Goal: Transaction & Acquisition: Book appointment/travel/reservation

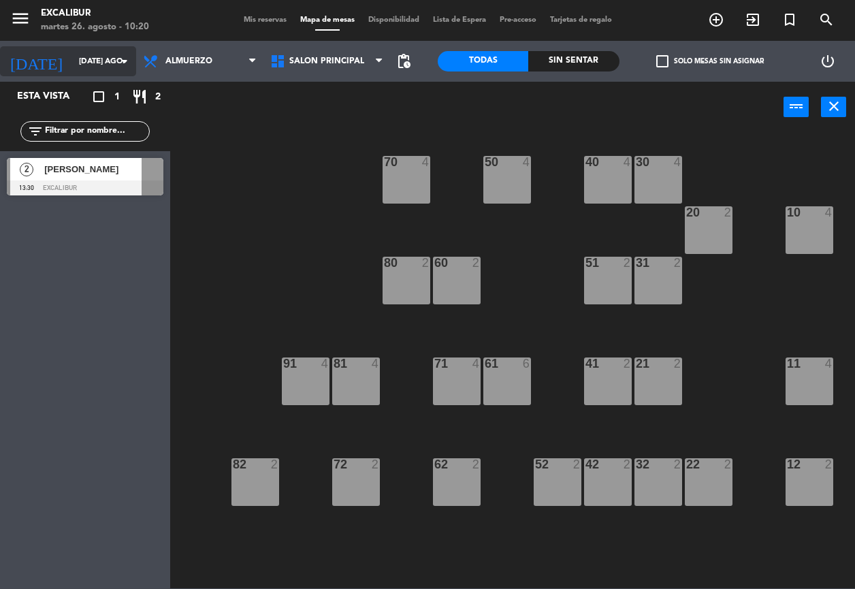
click at [105, 57] on input "[DATE] ago." at bounding box center [125, 61] width 106 height 23
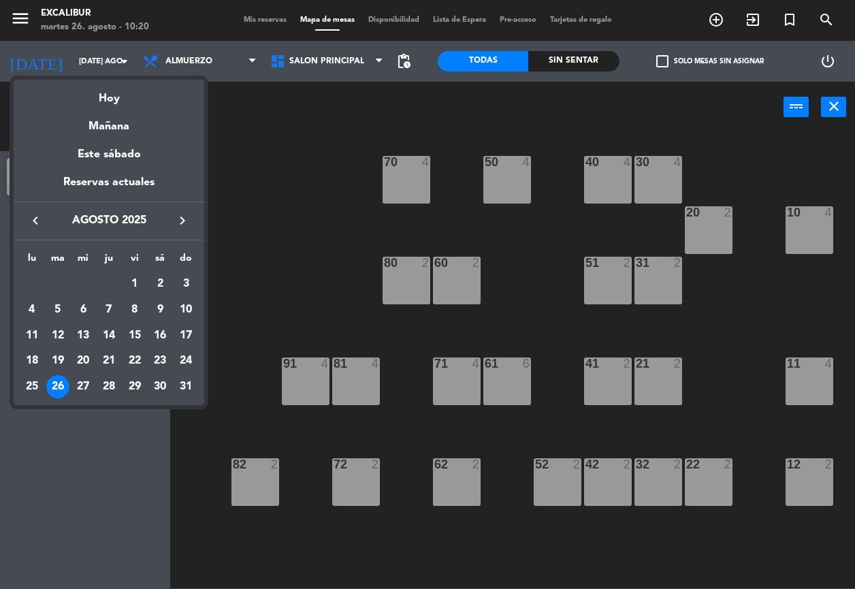
click at [82, 386] on div "27" at bounding box center [82, 386] width 23 height 23
type input "mié. 27 ago."
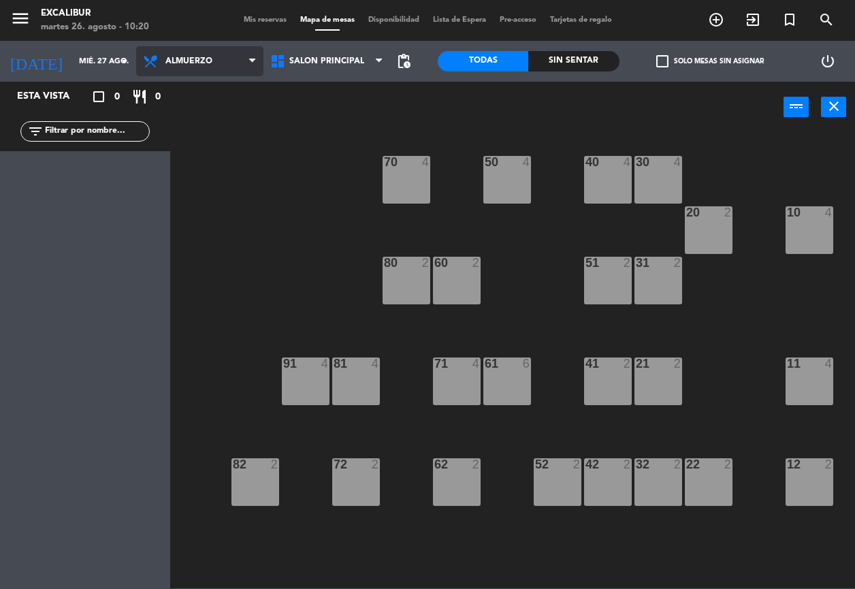
click at [190, 67] on span "Almuerzo" at bounding box center [199, 61] width 127 height 30
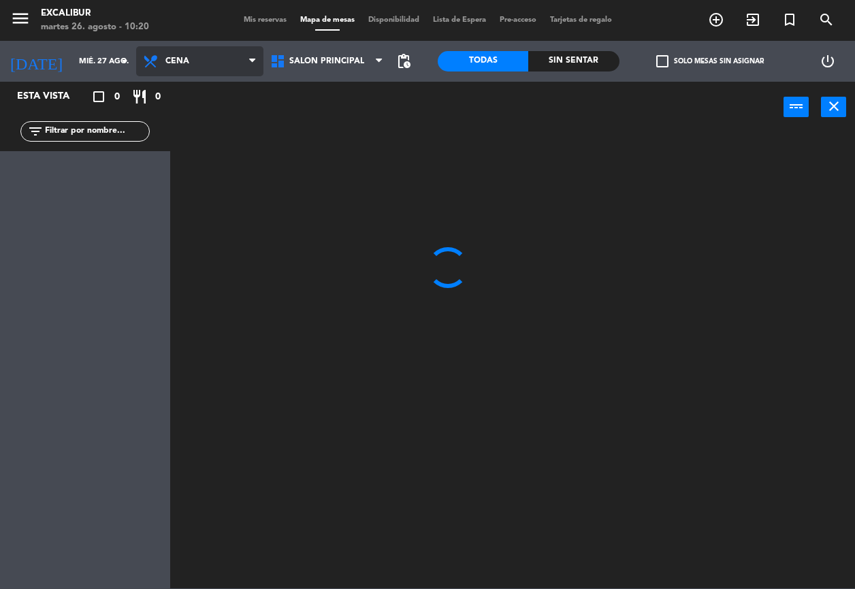
click at [195, 116] on ng-component "menu Excalibur martes 26. agosto - 10:20 Mis reservas Mapa de mesas Disponibili…" at bounding box center [427, 294] width 855 height 588
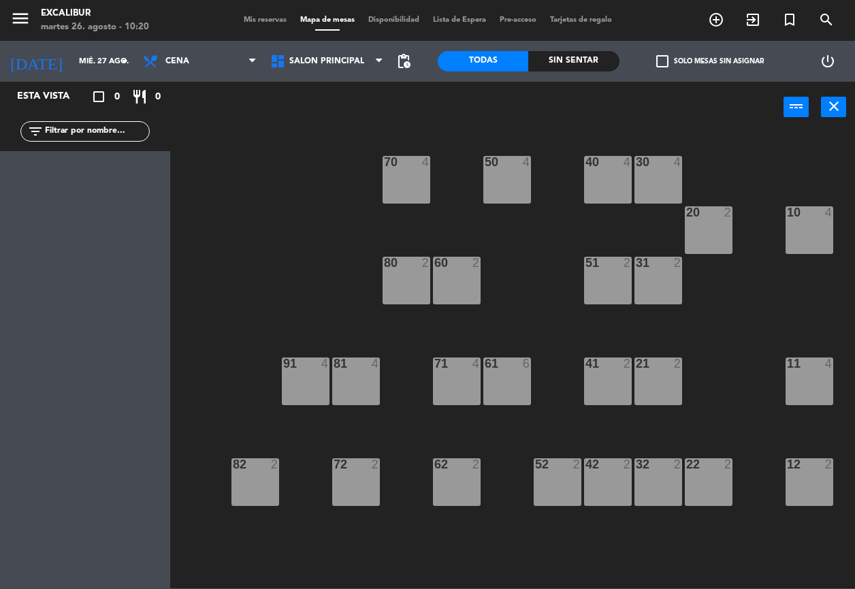
click at [516, 184] on div "50 4" at bounding box center [507, 180] width 48 height 48
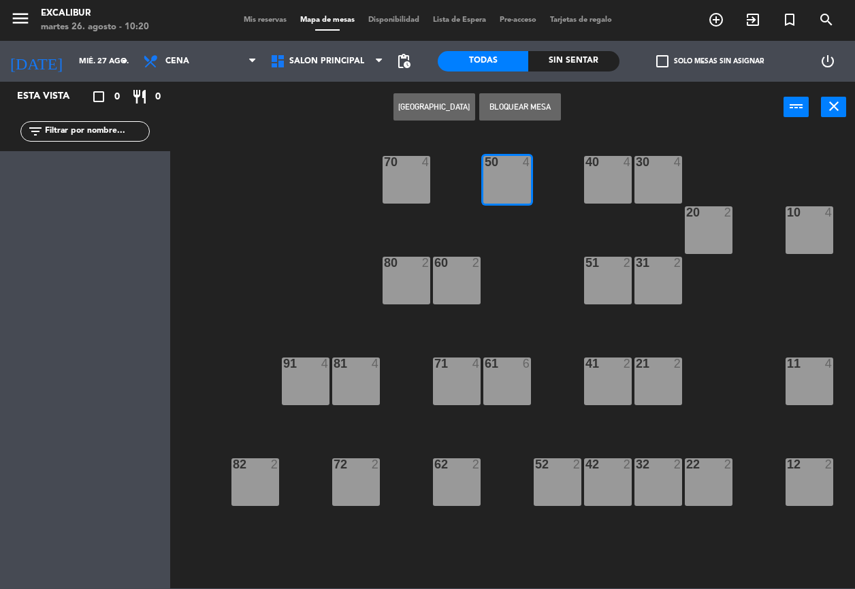
click at [445, 115] on button "[GEOGRAPHIC_DATA]" at bounding box center [434, 106] width 82 height 27
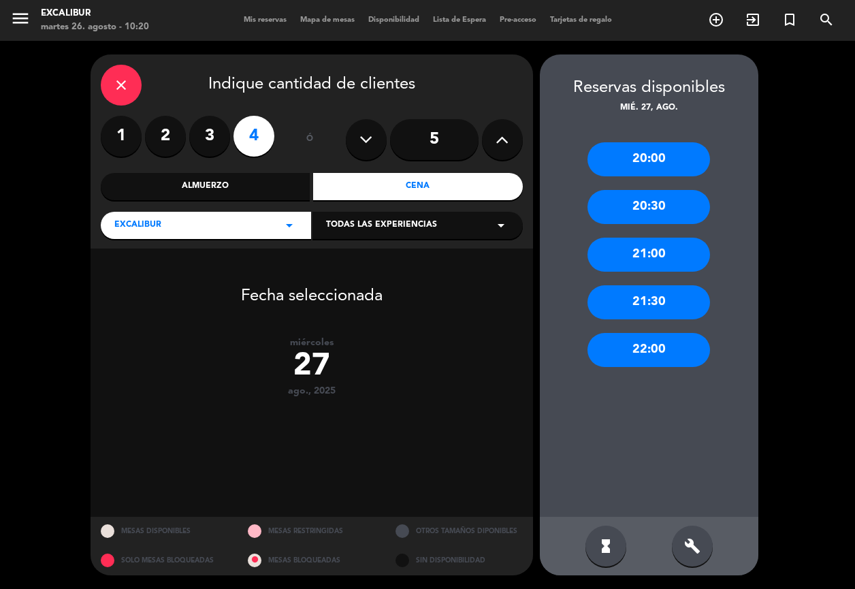
click at [201, 144] on label "3" at bounding box center [209, 136] width 41 height 41
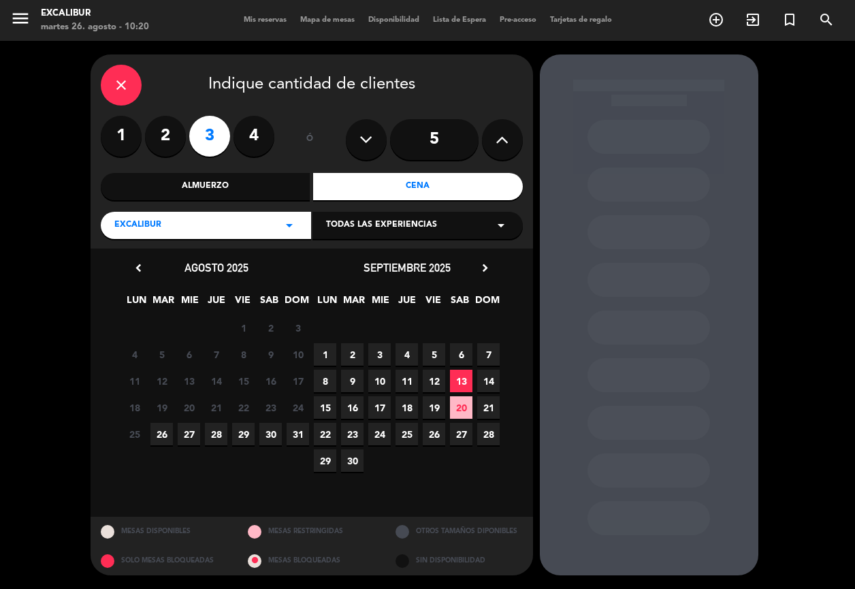
click at [179, 431] on span "27" at bounding box center [189, 434] width 22 height 22
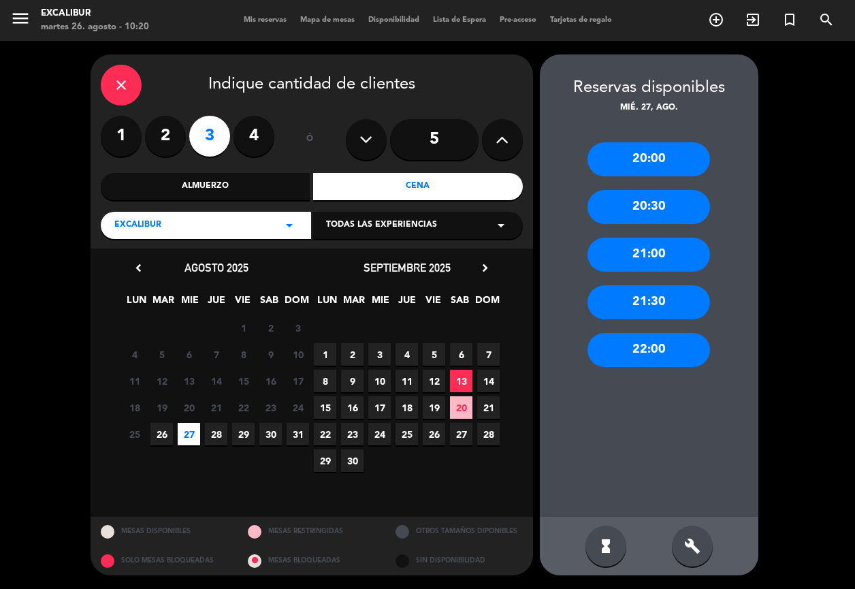
click at [678, 214] on div "20:30" at bounding box center [648, 207] width 123 height 34
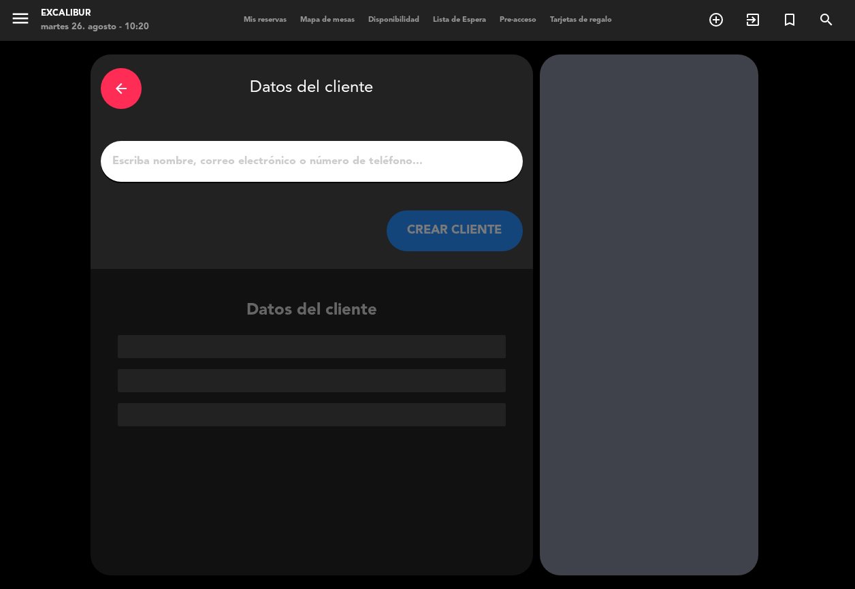
click at [159, 174] on div at bounding box center [312, 161] width 422 height 41
click at [160, 163] on input "1" at bounding box center [312, 161] width 402 height 19
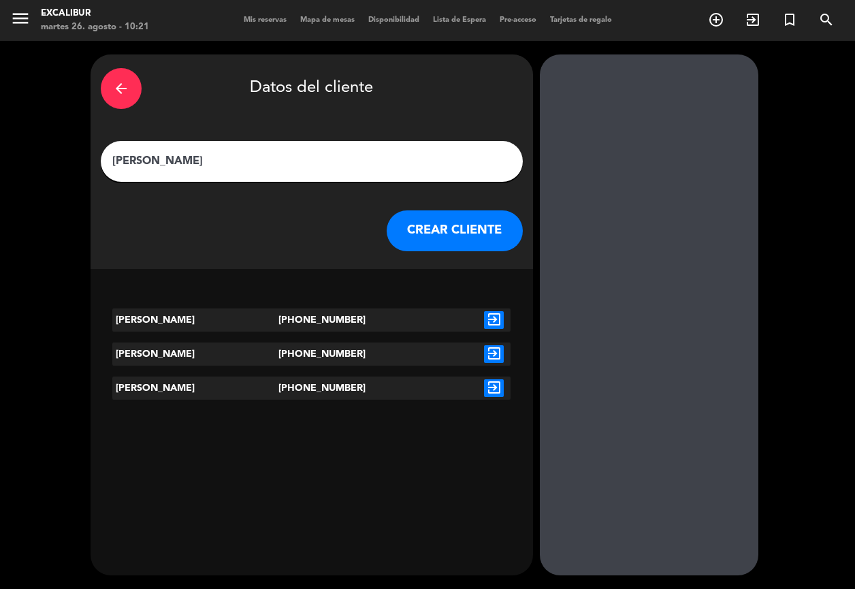
type input "[PERSON_NAME]"
click at [500, 317] on icon "exit_to_app" at bounding box center [494, 320] width 20 height 18
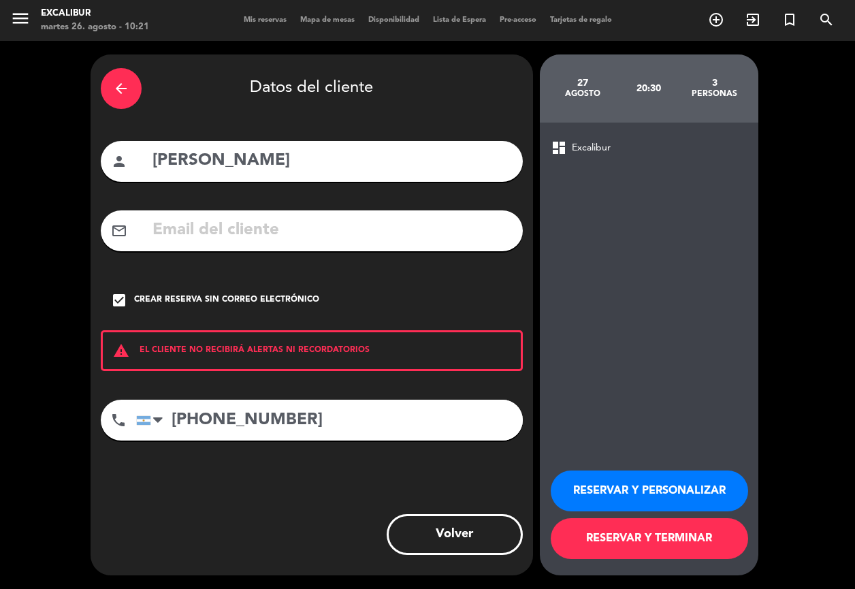
click at [669, 532] on button "RESERVAR Y TERMINAR" at bounding box center [649, 538] width 197 height 41
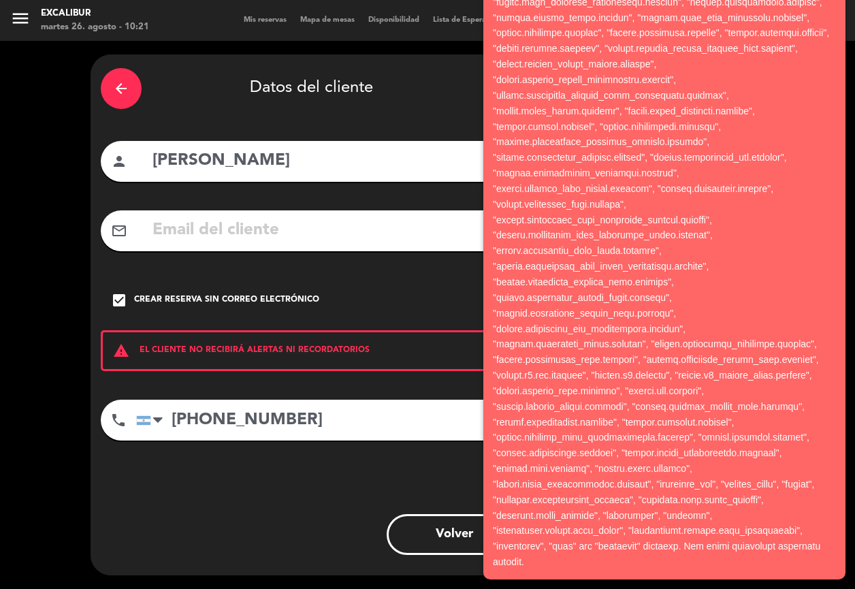
click at [385, 484] on div "arrow_back Datos del cliente person [PERSON_NAME] mail_outline check_box Crear …" at bounding box center [312, 314] width 442 height 521
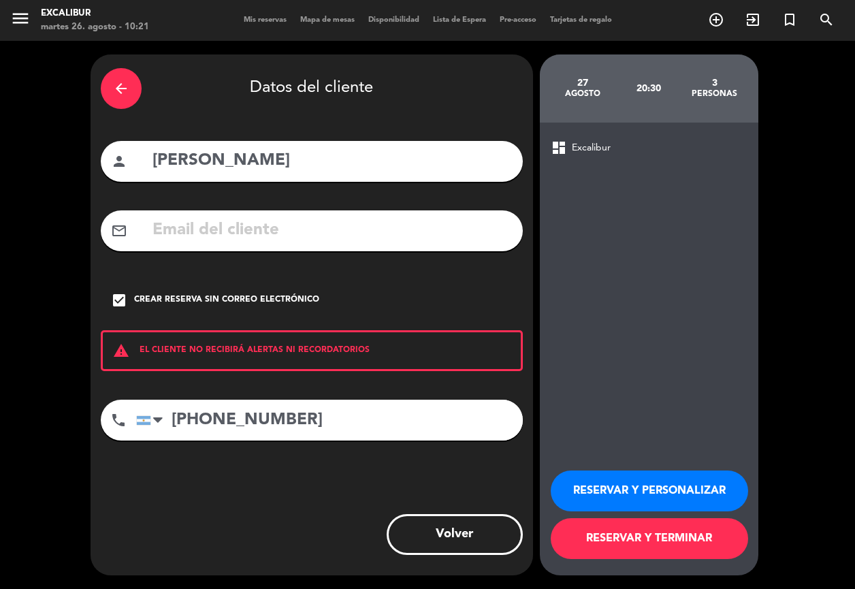
click at [120, 291] on div "check_box Crear reserva sin correo electrónico" at bounding box center [312, 300] width 422 height 41
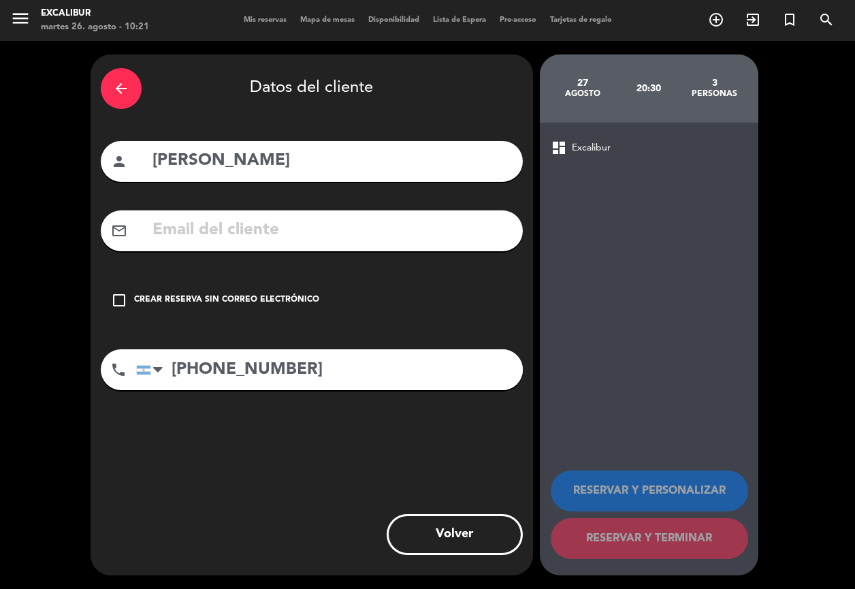
click at [122, 292] on icon "check_box_outline_blank" at bounding box center [119, 300] width 16 height 16
click at [118, 297] on icon "check_box_outline_blank" at bounding box center [119, 300] width 16 height 16
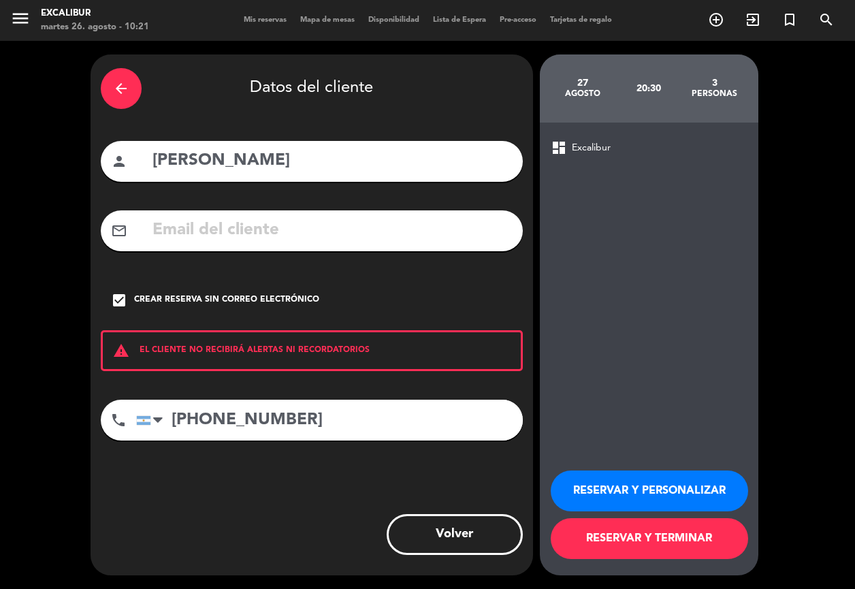
click at [721, 539] on button "RESERVAR Y TERMINAR" at bounding box center [649, 538] width 197 height 41
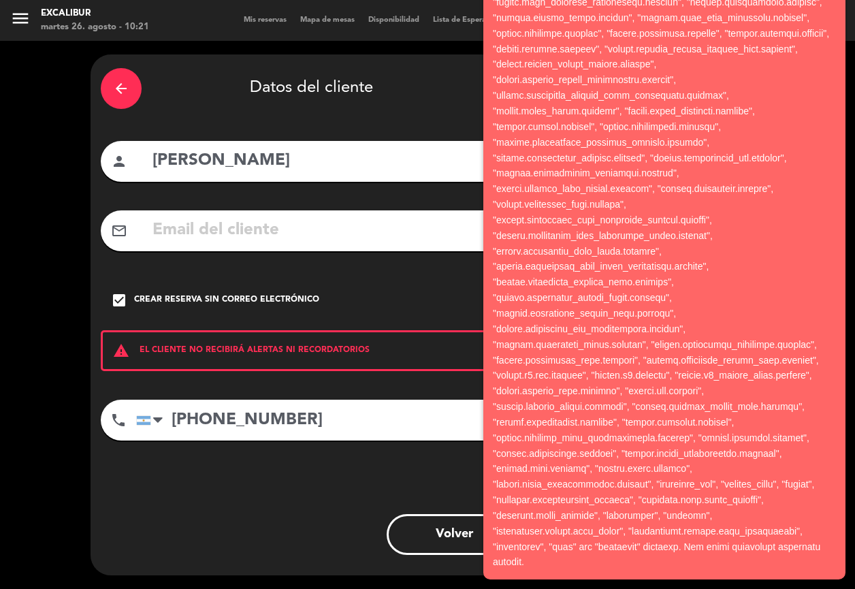
click at [407, 299] on div "check_box Crear reserva sin correo electrónico" at bounding box center [312, 300] width 422 height 41
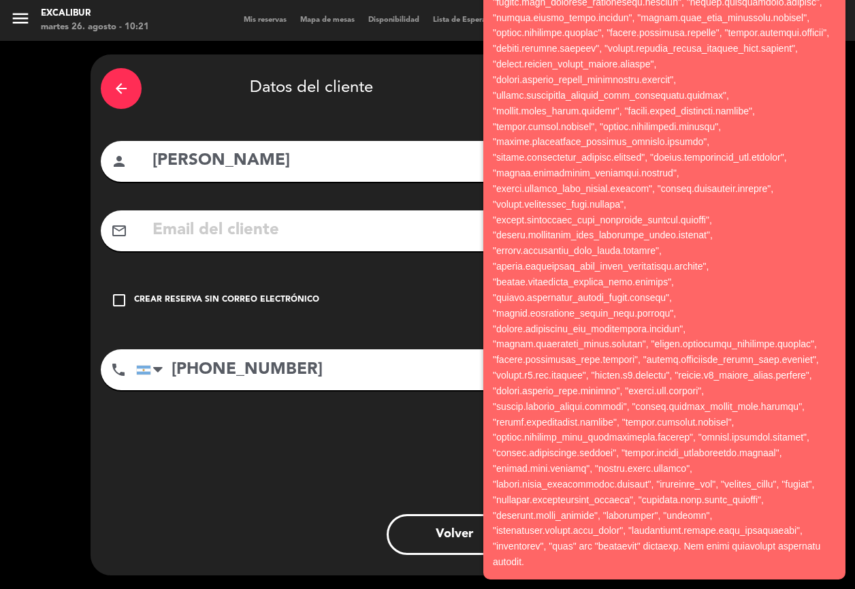
click at [128, 84] on icon "arrow_back" at bounding box center [121, 88] width 16 height 16
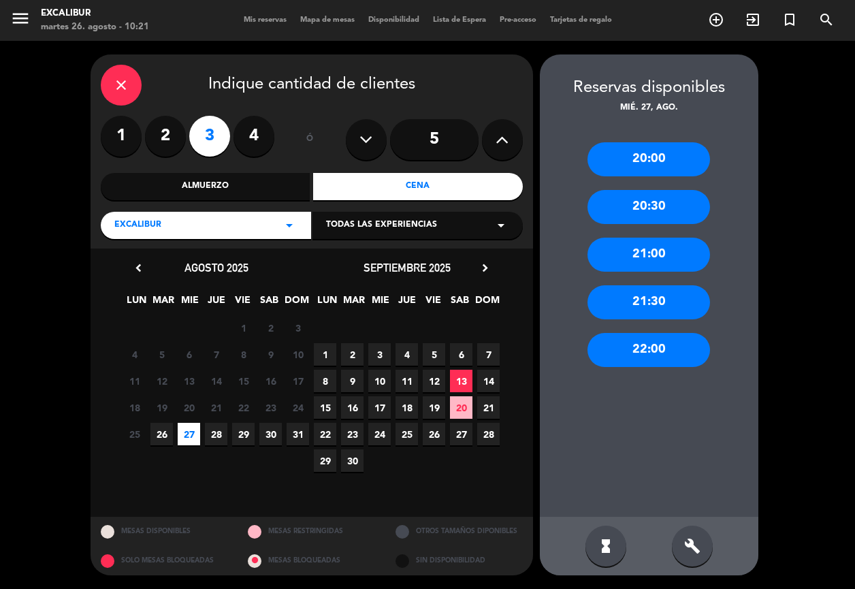
click at [198, 137] on label "3" at bounding box center [209, 136] width 41 height 41
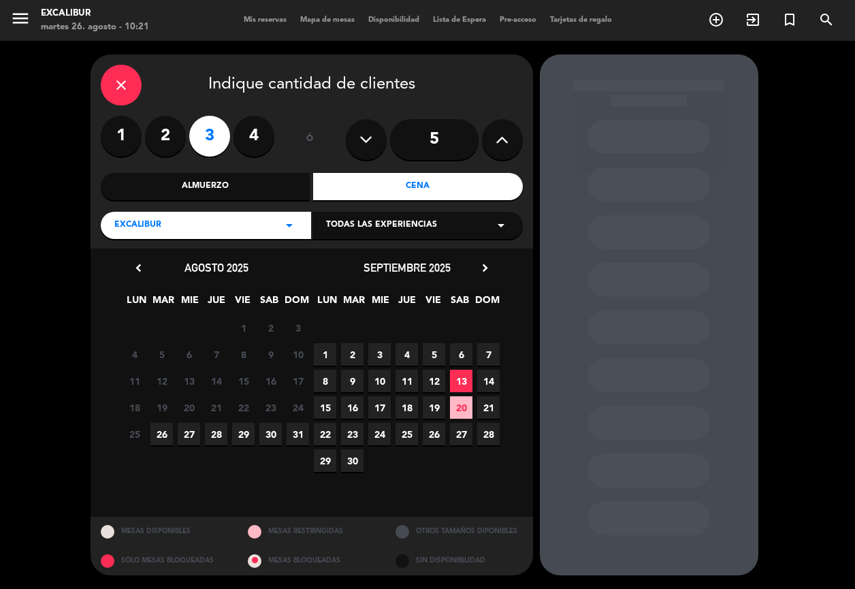
click at [191, 430] on span "27" at bounding box center [189, 434] width 22 height 22
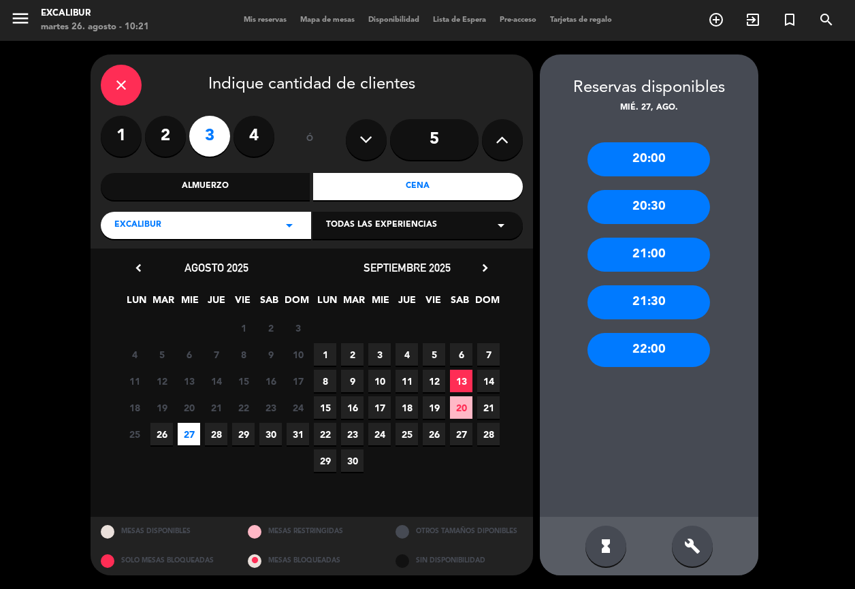
click at [627, 197] on div "20:30" at bounding box center [648, 207] width 123 height 34
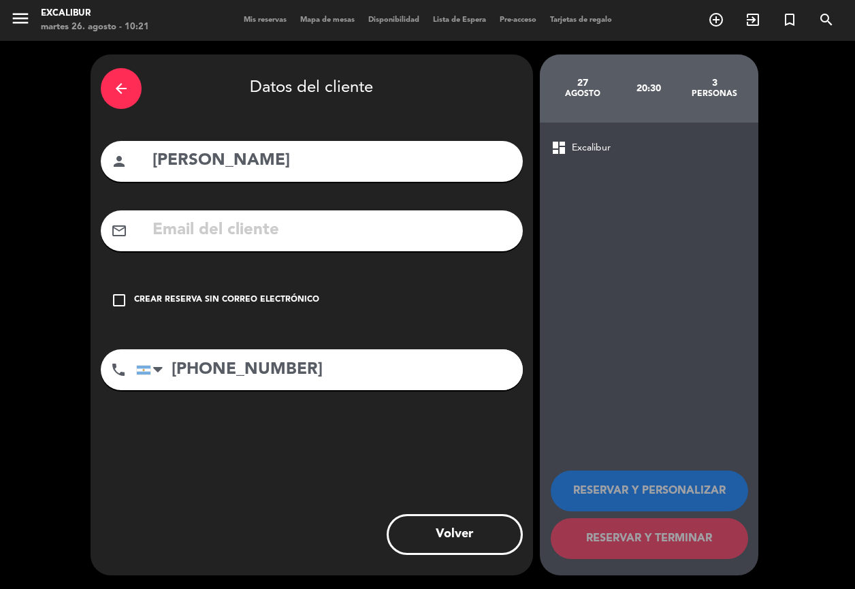
click at [221, 308] on div "check_box_outline_blank Crear reserva sin correo electrónico" at bounding box center [312, 300] width 422 height 41
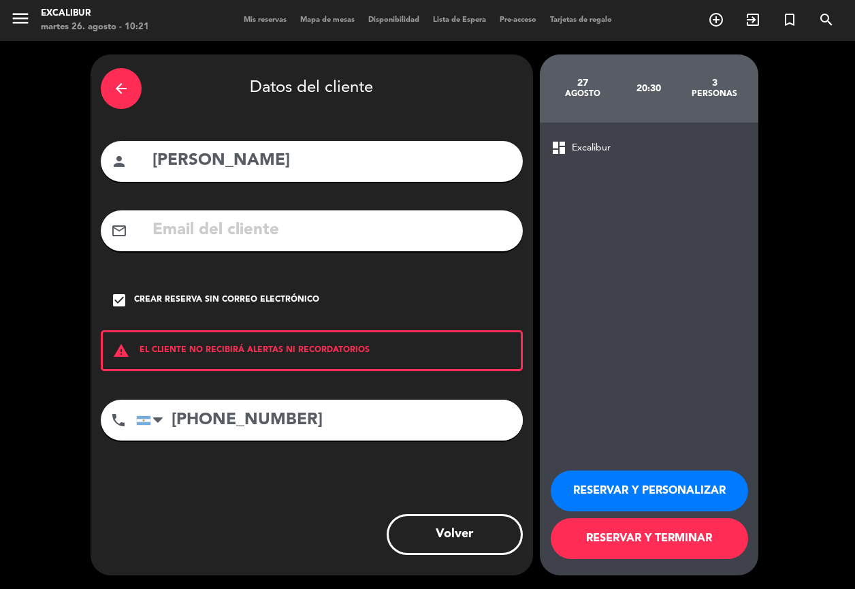
click at [662, 534] on button "RESERVAR Y TERMINAR" at bounding box center [649, 538] width 197 height 41
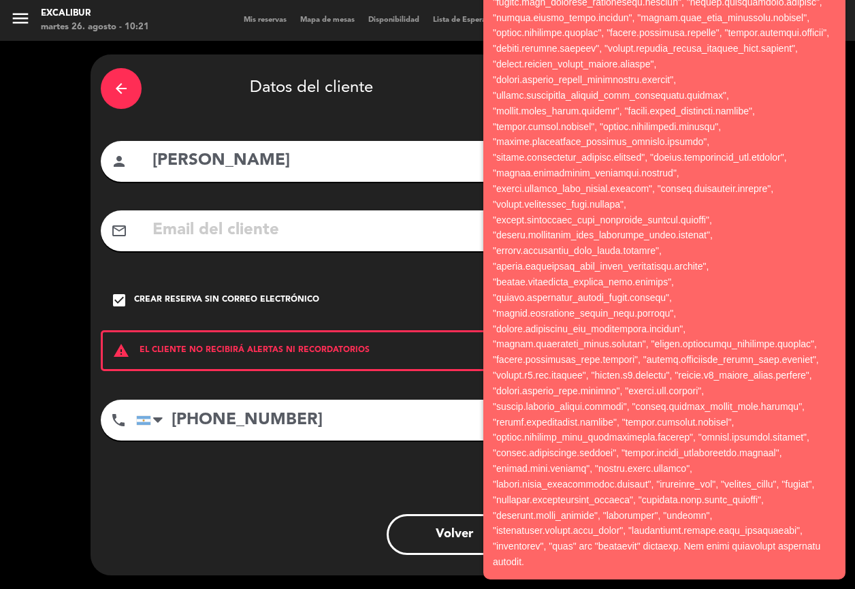
click at [421, 453] on div "arrow_back Datos del cliente person [PERSON_NAME] mail_outline check_box Crear …" at bounding box center [312, 314] width 442 height 521
click at [346, 289] on div "check_box Crear reserva sin correo electrónico" at bounding box center [312, 300] width 422 height 41
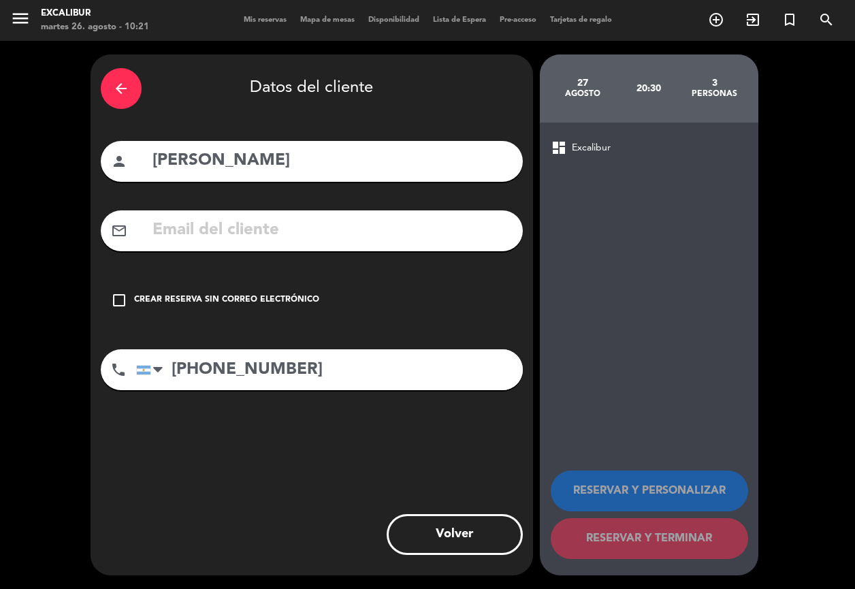
drag, startPoint x: 318, startPoint y: 382, endPoint x: 129, endPoint y: 373, distance: 189.4
click at [129, 373] on div "phone [GEOGRAPHIC_DATA] +1 [GEOGRAPHIC_DATA] +44 [GEOGRAPHIC_DATA] ([GEOGRAPHIC…" at bounding box center [312, 369] width 422 height 41
click at [125, 106] on div "arrow_back" at bounding box center [121, 88] width 41 height 41
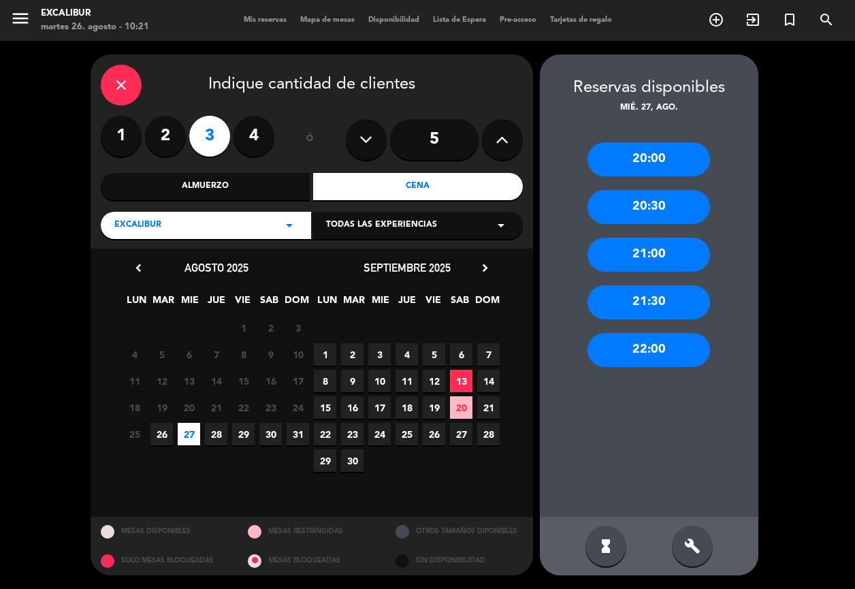
click at [627, 214] on div "20:30" at bounding box center [648, 207] width 123 height 34
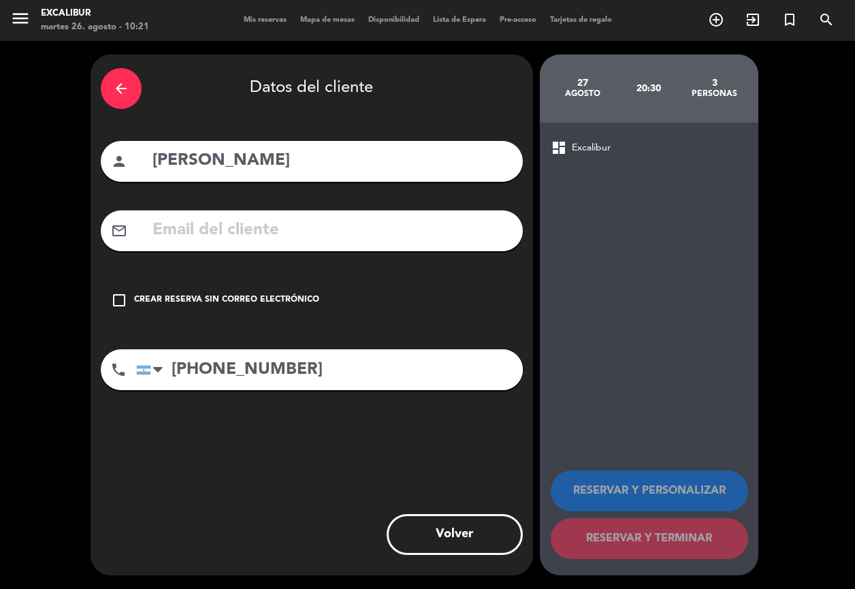
click at [144, 93] on div "arrow_back Datos del cliente" at bounding box center [312, 89] width 422 height 48
click at [135, 93] on div "arrow_back" at bounding box center [121, 88] width 41 height 41
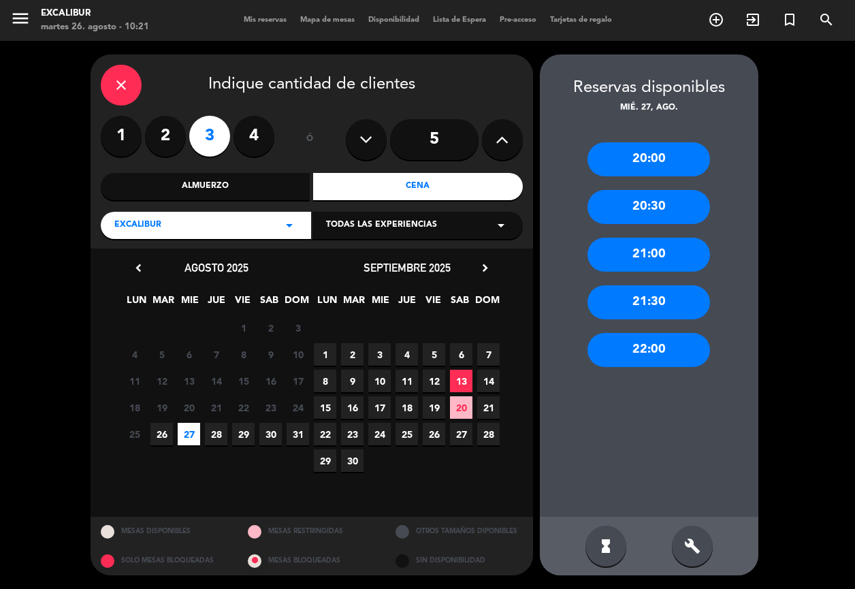
click at [135, 93] on div "close" at bounding box center [121, 85] width 41 height 41
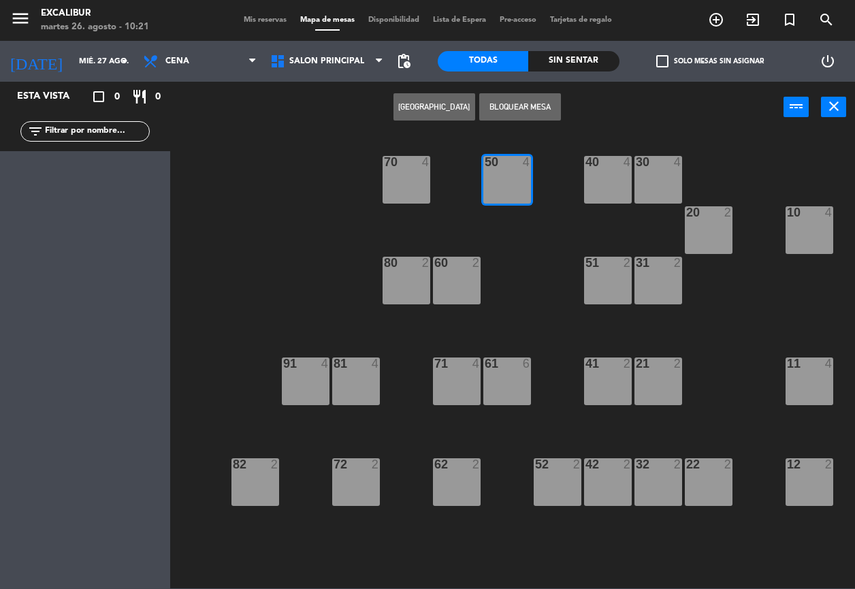
click at [451, 116] on button "[GEOGRAPHIC_DATA]" at bounding box center [434, 106] width 82 height 27
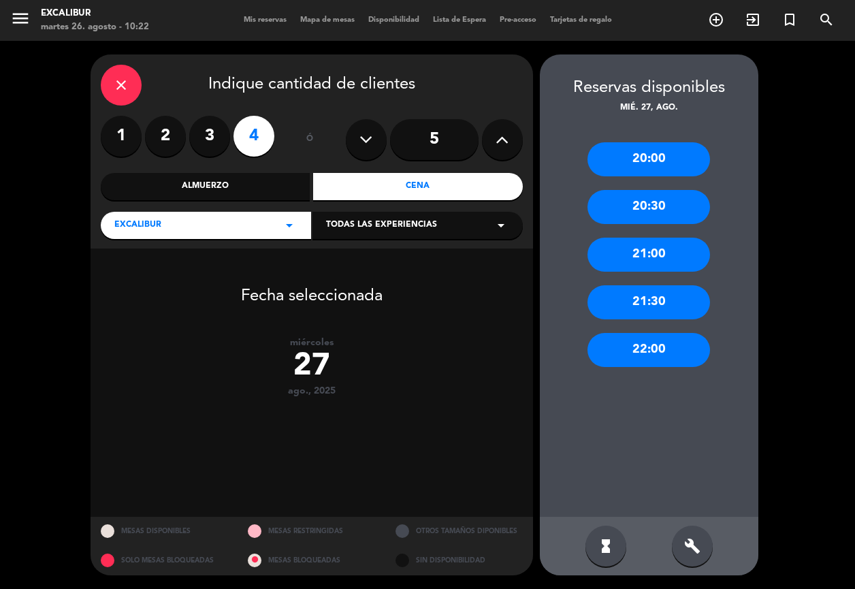
click at [196, 134] on label "3" at bounding box center [209, 136] width 41 height 41
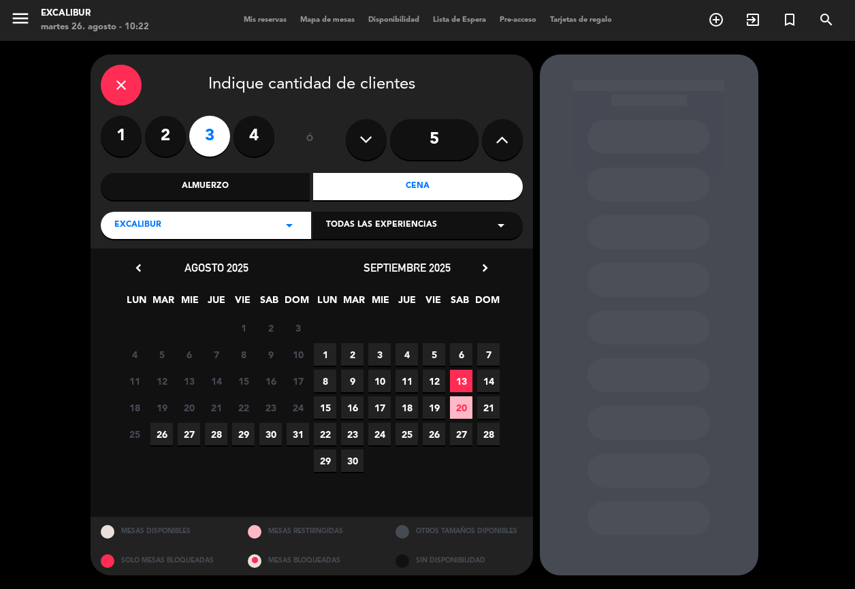
click at [193, 431] on span "27" at bounding box center [189, 434] width 22 height 22
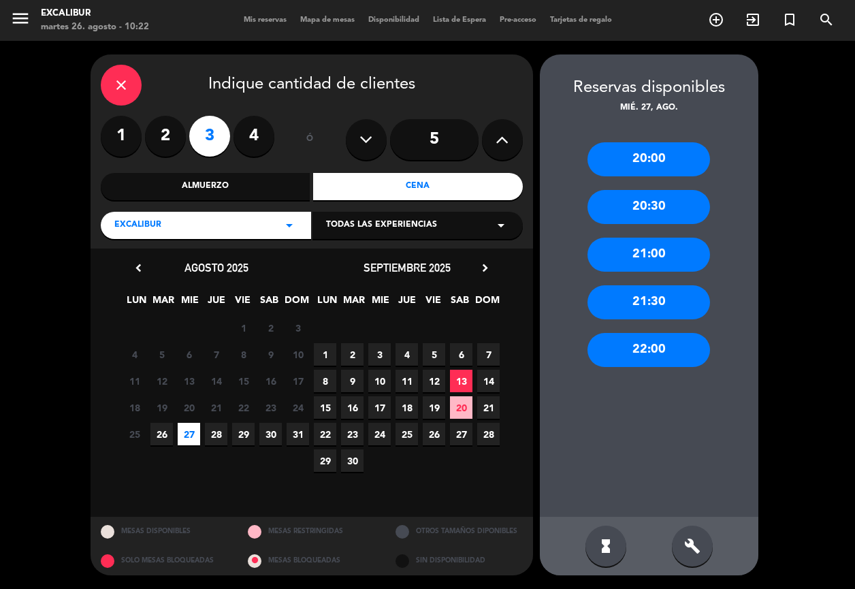
click at [684, 210] on div "20:30" at bounding box center [648, 207] width 123 height 34
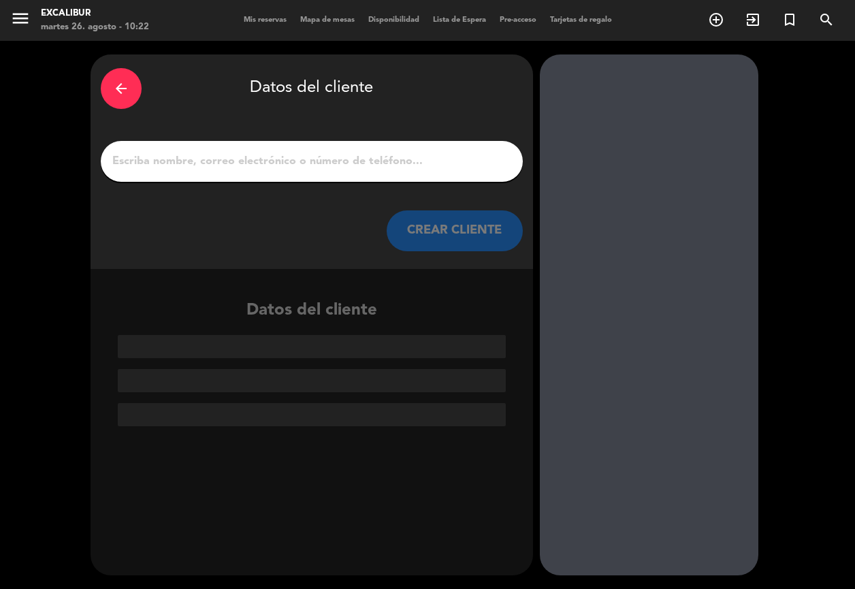
click at [421, 170] on input "1" at bounding box center [312, 161] width 402 height 19
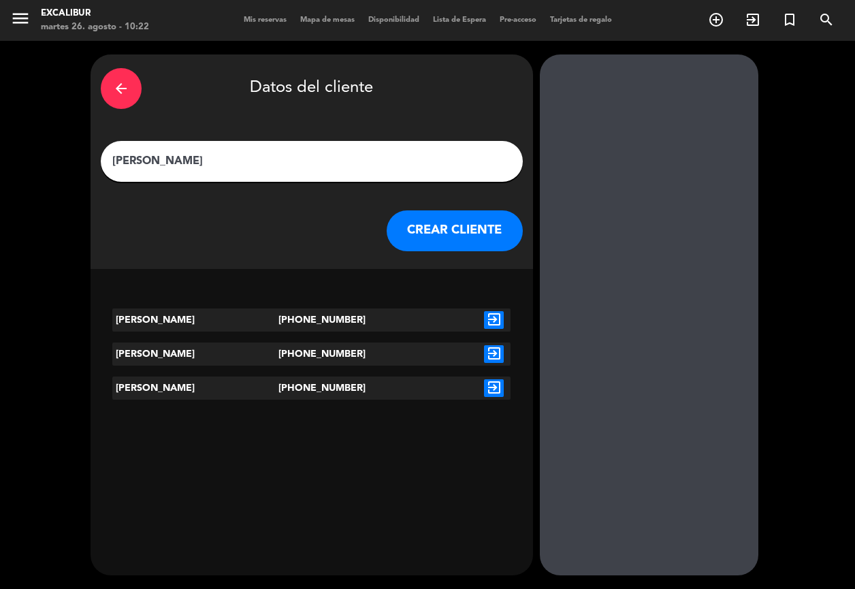
type input "[PERSON_NAME]"
click at [496, 389] on icon "exit_to_app" at bounding box center [494, 388] width 20 height 18
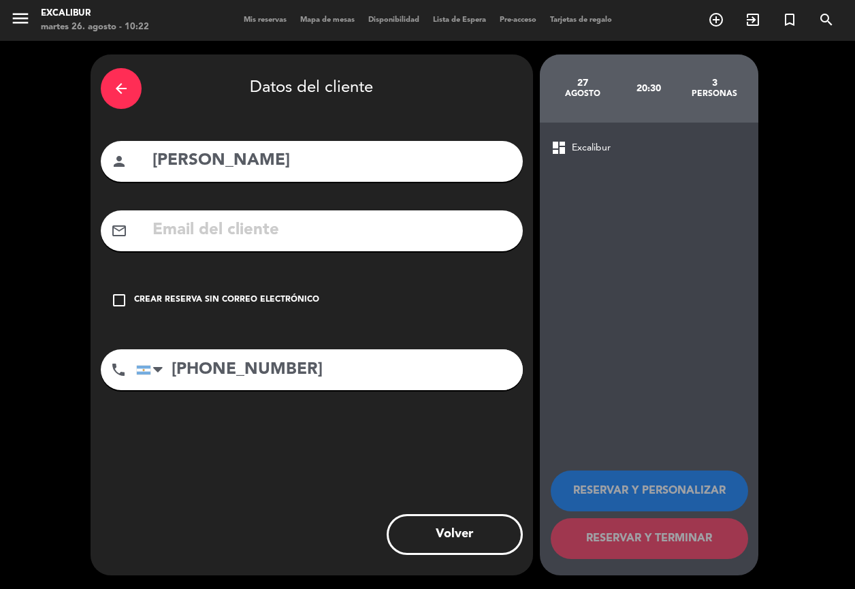
click at [253, 294] on div "Crear reserva sin correo electrónico" at bounding box center [226, 300] width 185 height 14
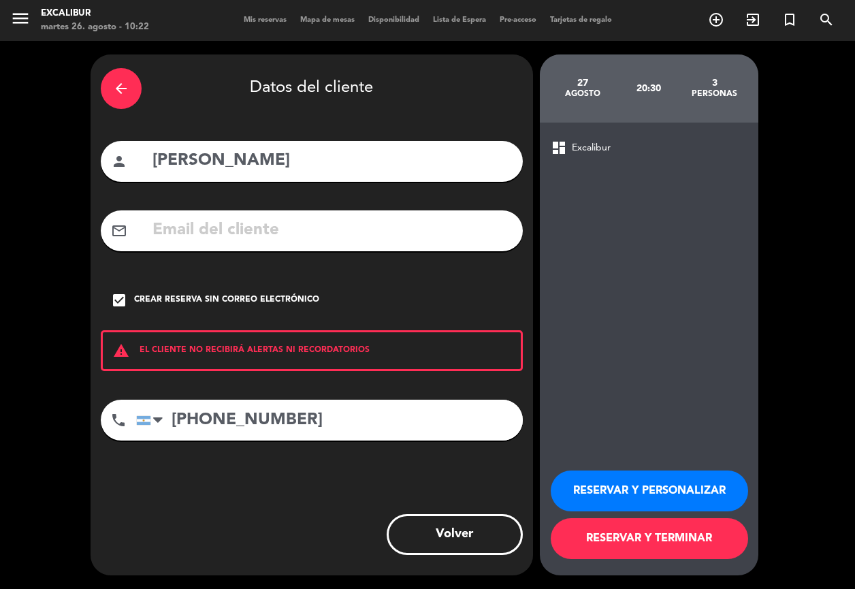
click at [212, 301] on div "Crear reserva sin correo electrónico" at bounding box center [226, 300] width 185 height 14
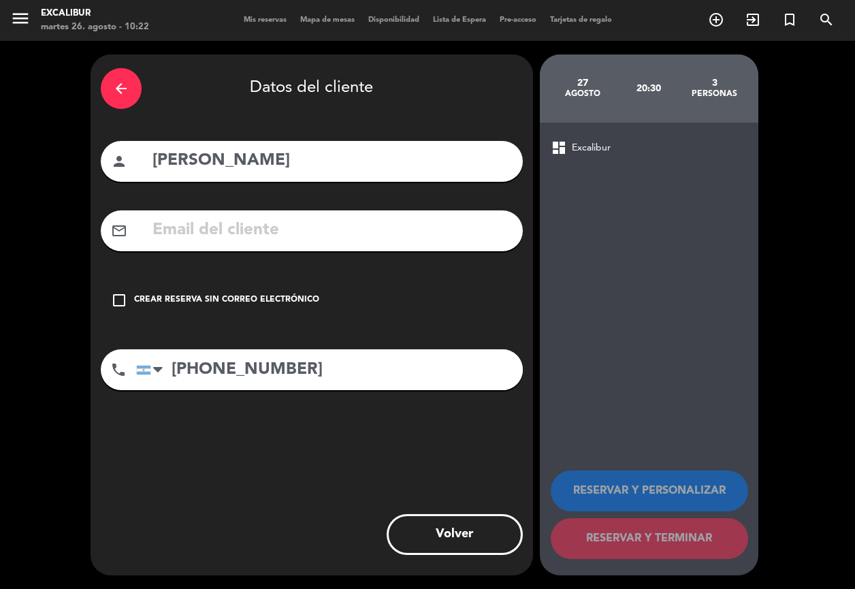
drag, startPoint x: 329, startPoint y: 382, endPoint x: 78, endPoint y: 381, distance: 250.5
click at [94, 382] on div "arrow_back Datos del cliente person [PERSON_NAME] mail_outline check_box_outlin…" at bounding box center [312, 314] width 442 height 521
click at [115, 298] on icon "check_box_outline_blank" at bounding box center [119, 300] width 16 height 16
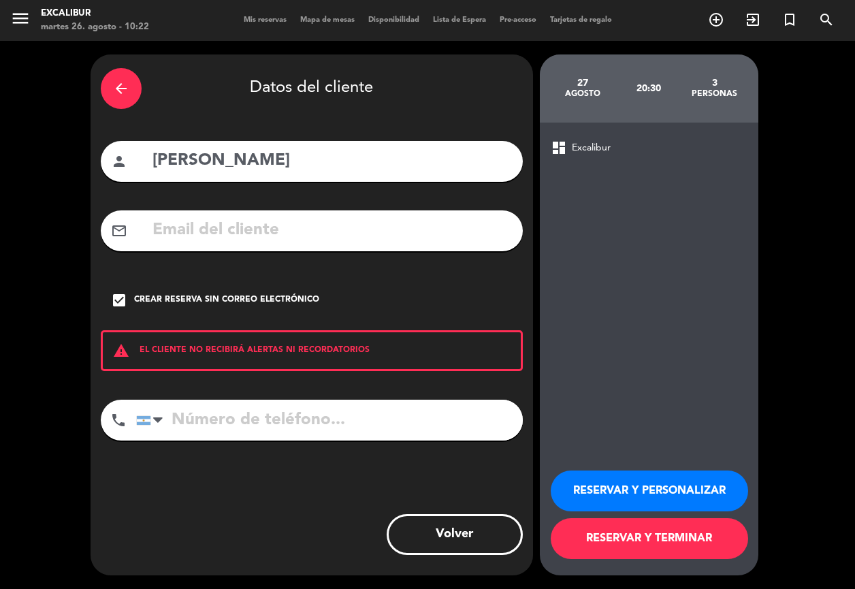
click at [124, 308] on div "check_box Crear reserva sin correo electrónico" at bounding box center [312, 300] width 422 height 41
